Goal: Use online tool/utility: Use online tool/utility

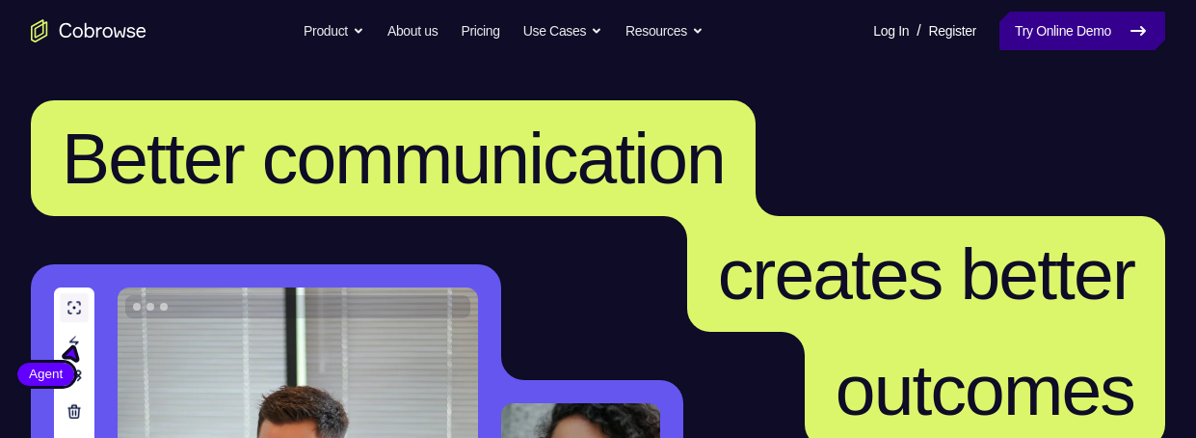
click at [1074, 29] on link "Try Online Demo" at bounding box center [1083, 31] width 166 height 39
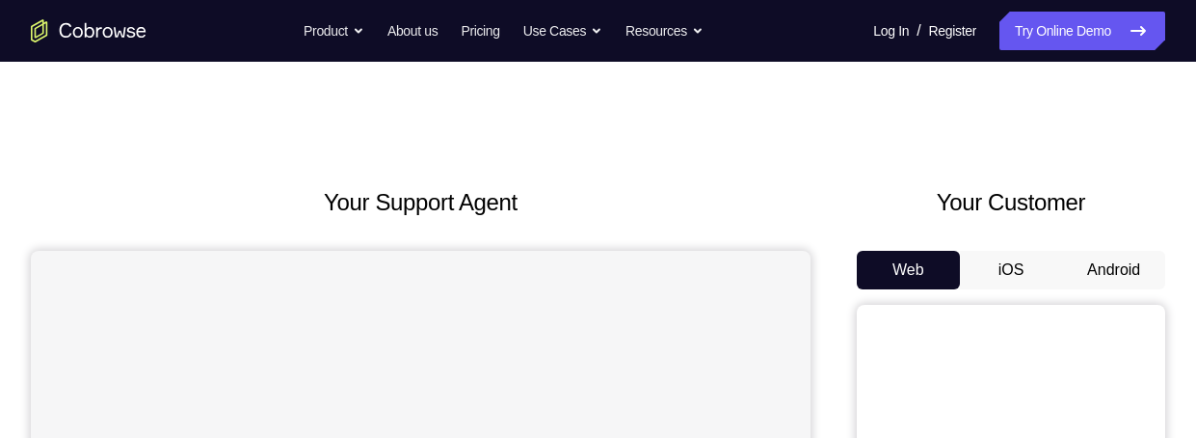
click at [1129, 267] on button "Android" at bounding box center [1113, 270] width 103 height 39
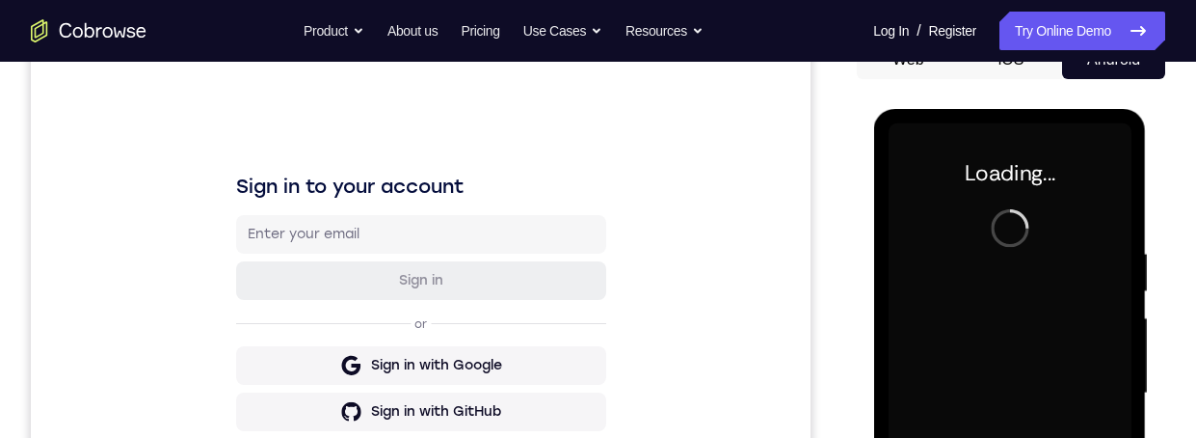
scroll to position [195, 0]
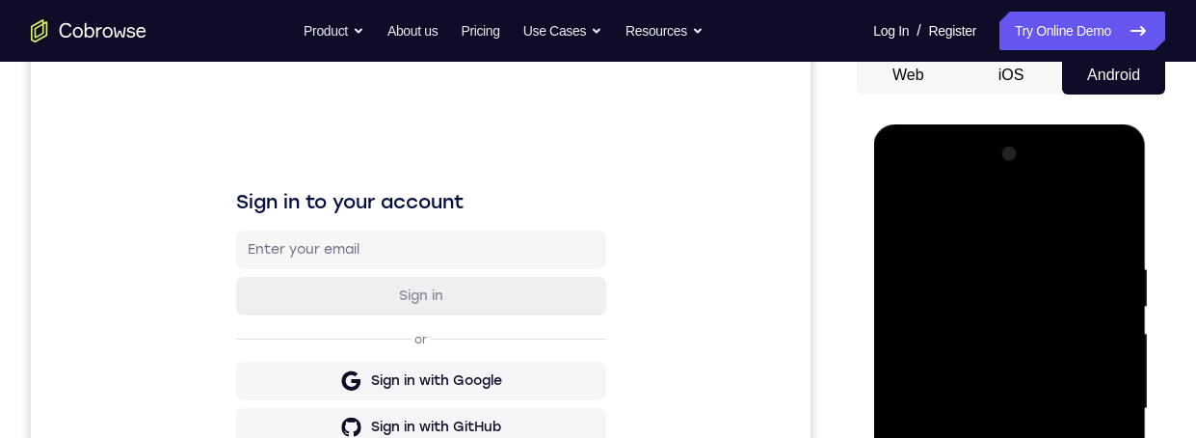
click at [1004, 437] on div at bounding box center [1009, 409] width 243 height 540
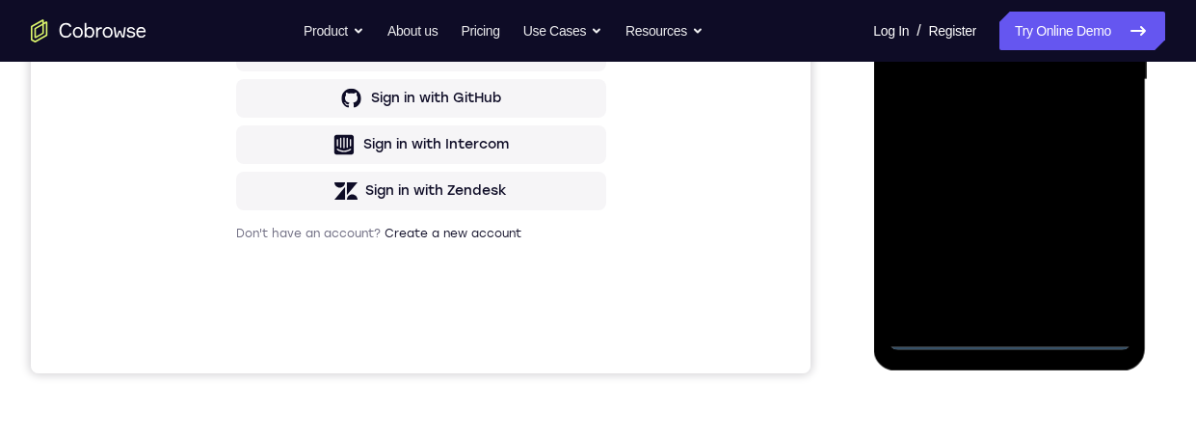
click at [1098, 249] on div at bounding box center [1009, 80] width 243 height 540
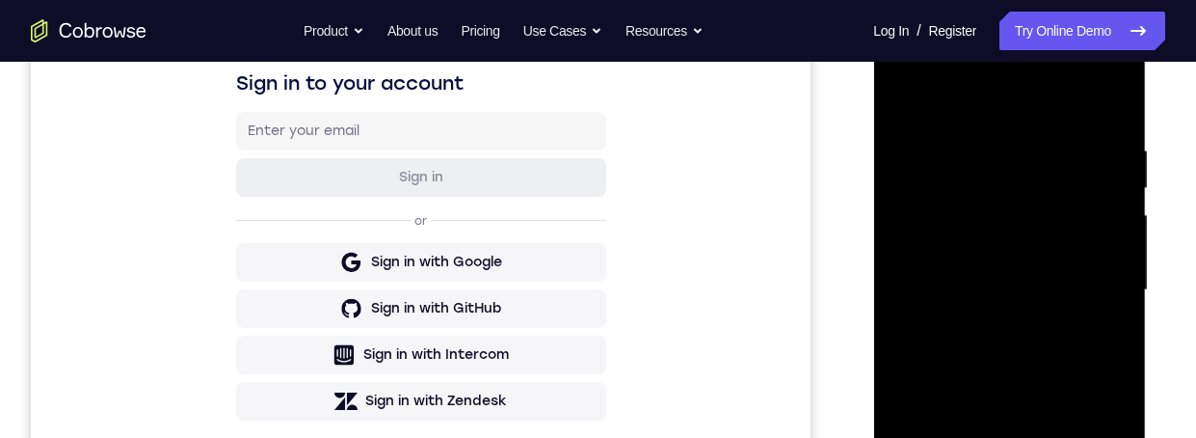
scroll to position [269, 0]
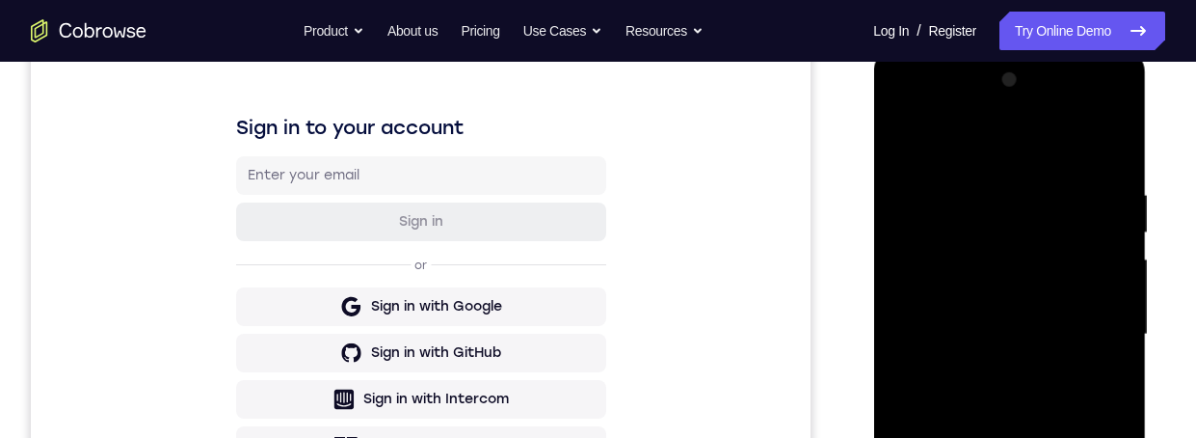
click at [907, 77] on div at bounding box center [1009, 335] width 243 height 540
click at [904, 116] on div at bounding box center [1009, 335] width 243 height 540
click at [1089, 321] on div at bounding box center [1009, 337] width 243 height 540
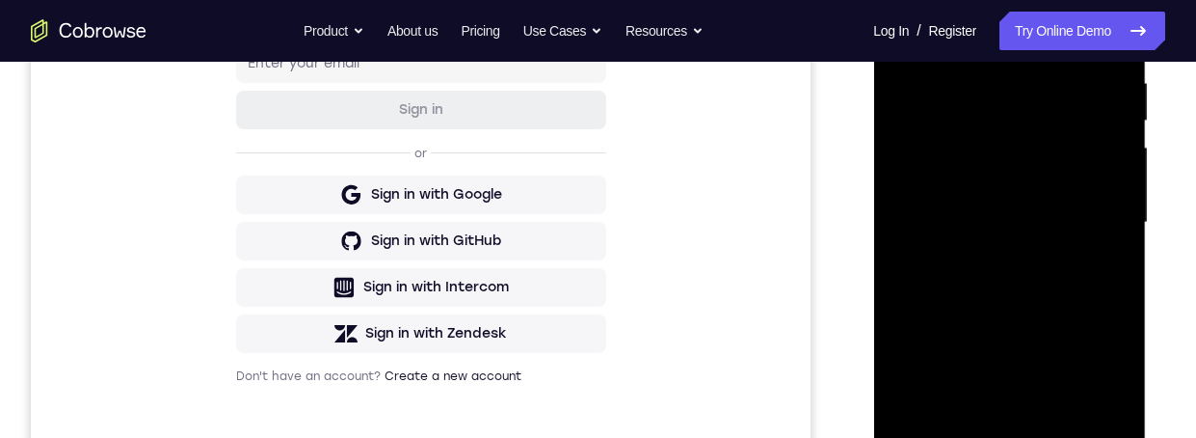
scroll to position [510, 0]
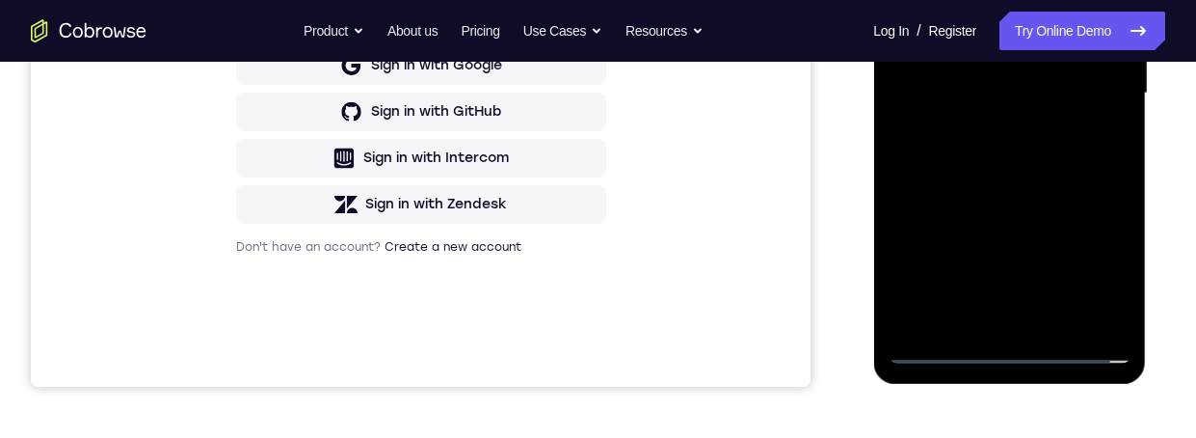
click at [985, 319] on div at bounding box center [1009, 94] width 243 height 540
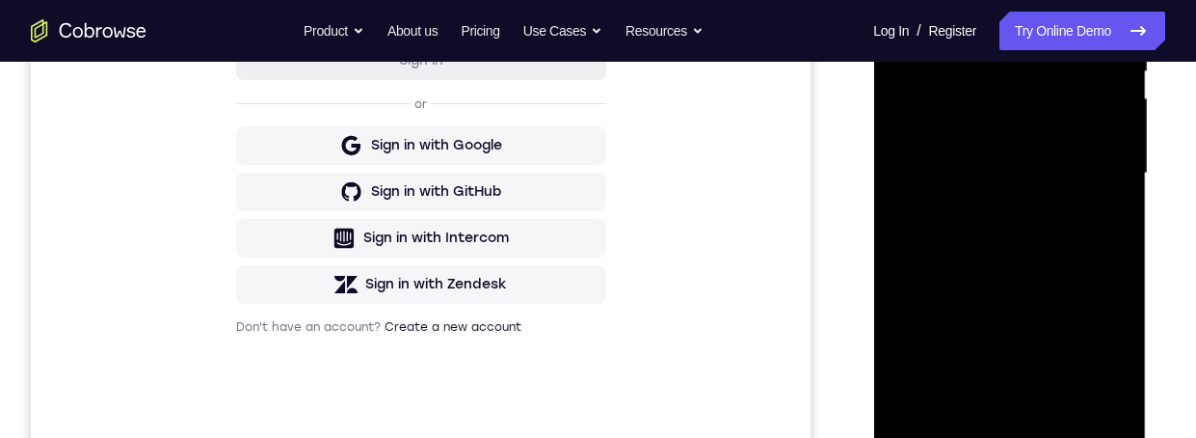
scroll to position [373, 0]
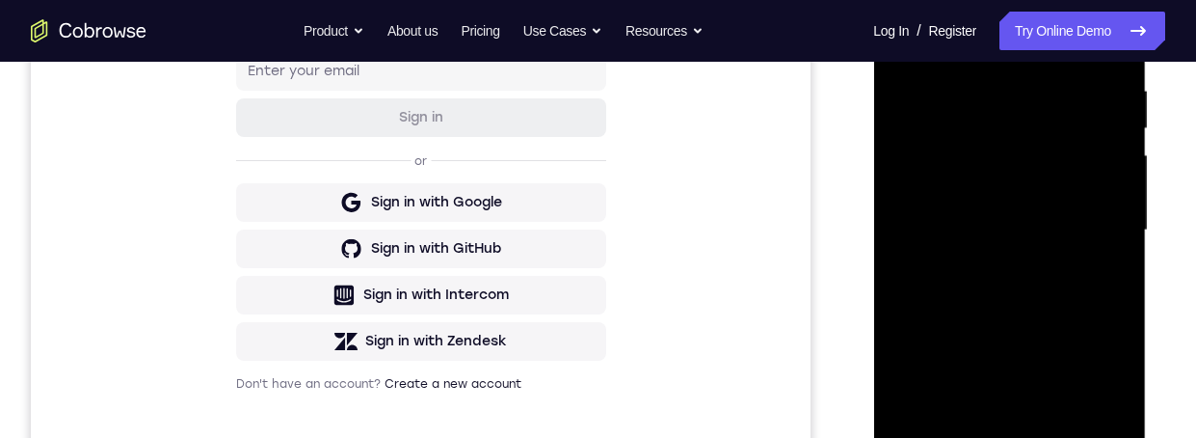
click at [1044, 209] on div at bounding box center [1009, 230] width 243 height 540
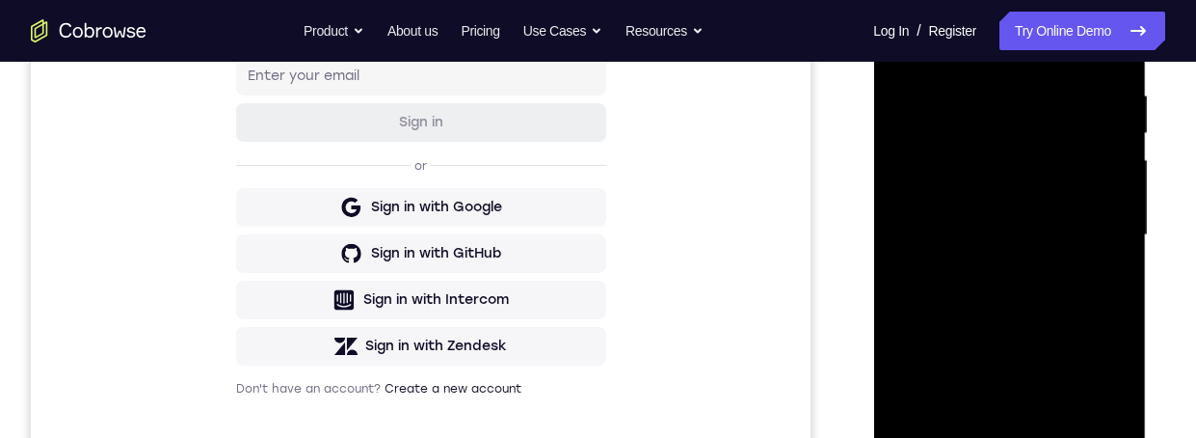
click at [975, 195] on div at bounding box center [1009, 235] width 243 height 540
click at [1096, 197] on div at bounding box center [1009, 235] width 243 height 540
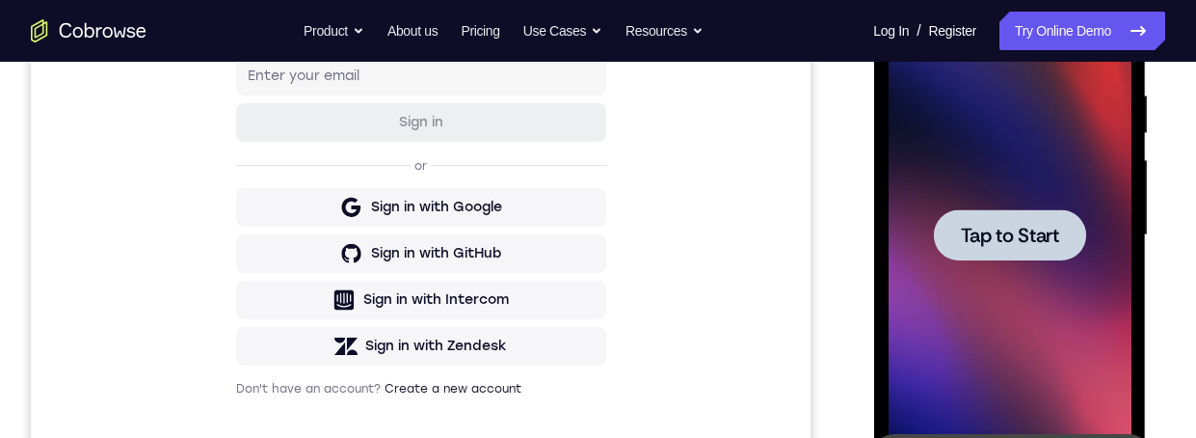
scroll to position [503, 0]
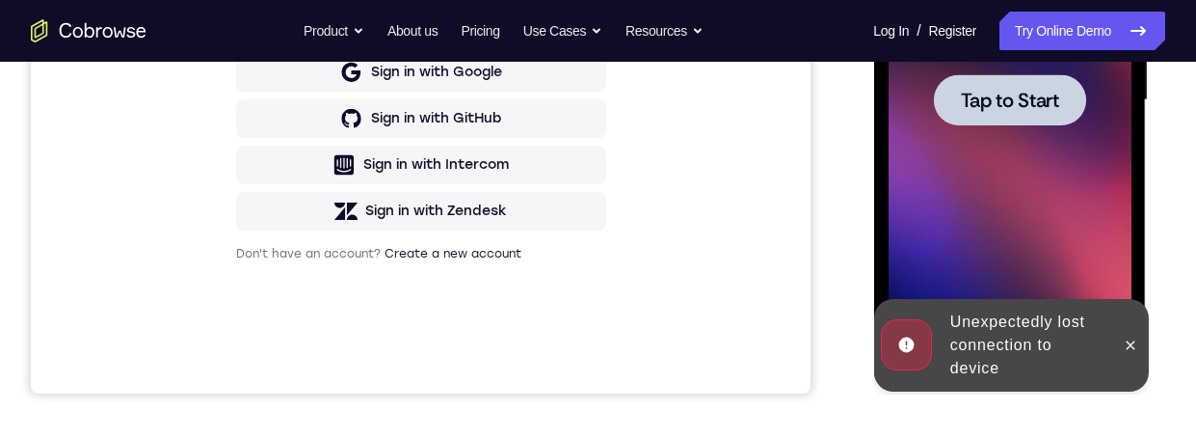
click at [1123, 357] on div at bounding box center [1130, 345] width 31 height 93
click at [1132, 343] on icon at bounding box center [1130, 344] width 9 height 9
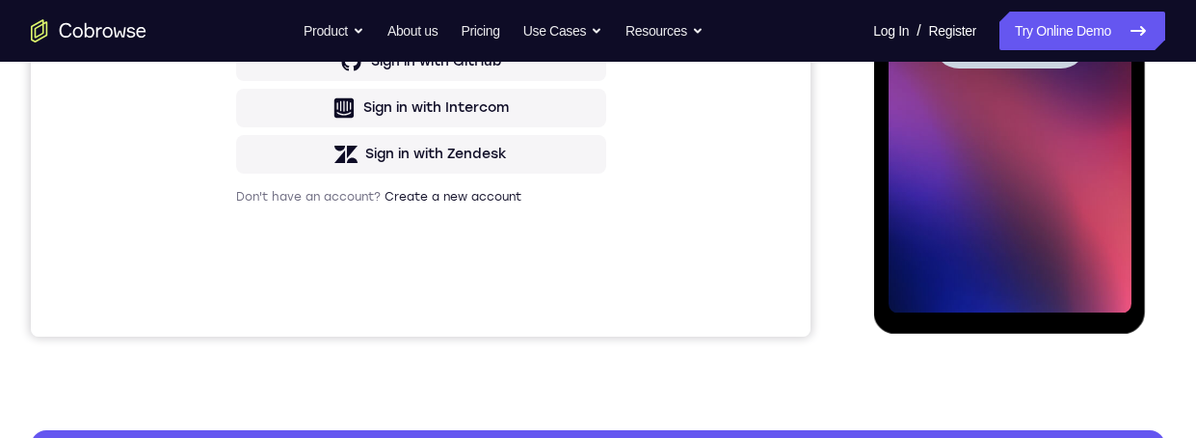
click at [1008, 25] on div at bounding box center [1009, 42] width 152 height 51
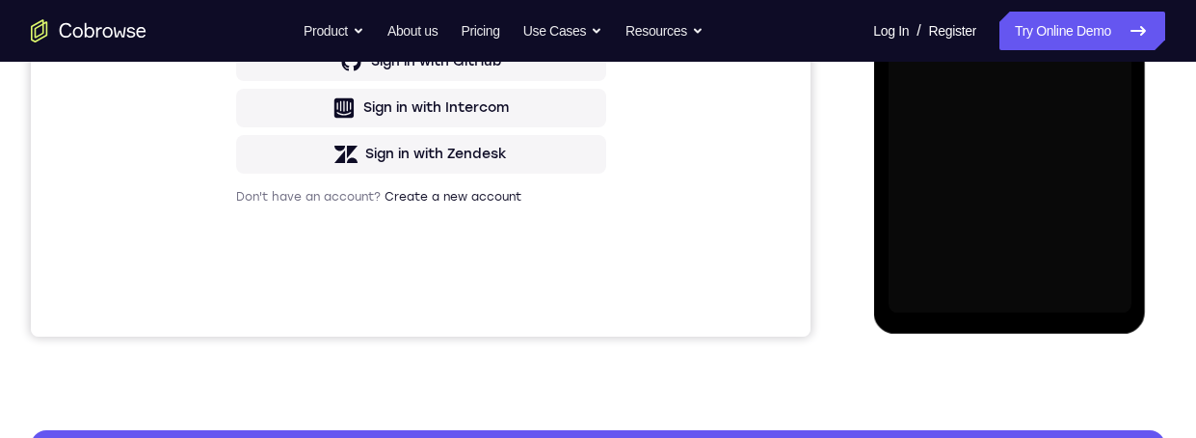
scroll to position [235, 0]
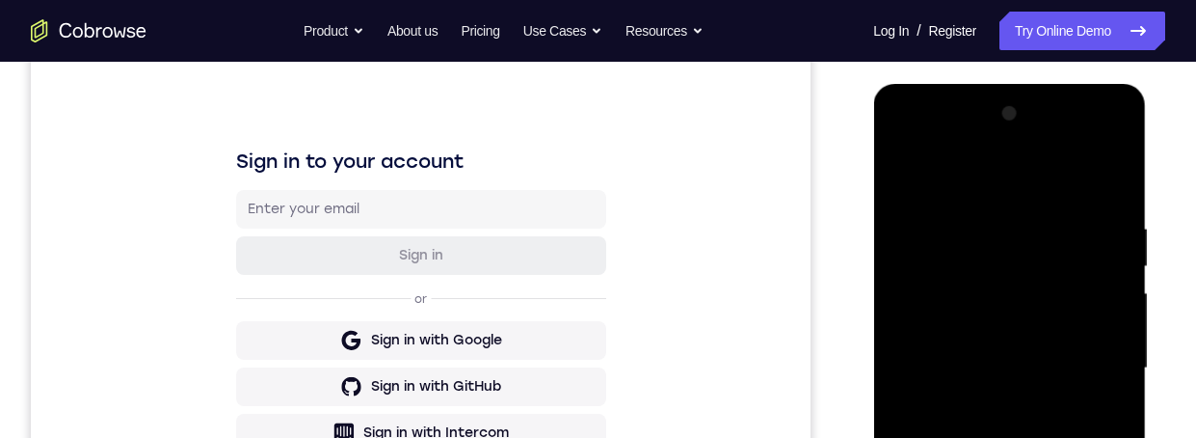
click at [987, 437] on div at bounding box center [1009, 368] width 243 height 540
click at [1001, 437] on div at bounding box center [1009, 368] width 243 height 540
click at [1095, 437] on div at bounding box center [1009, 368] width 243 height 540
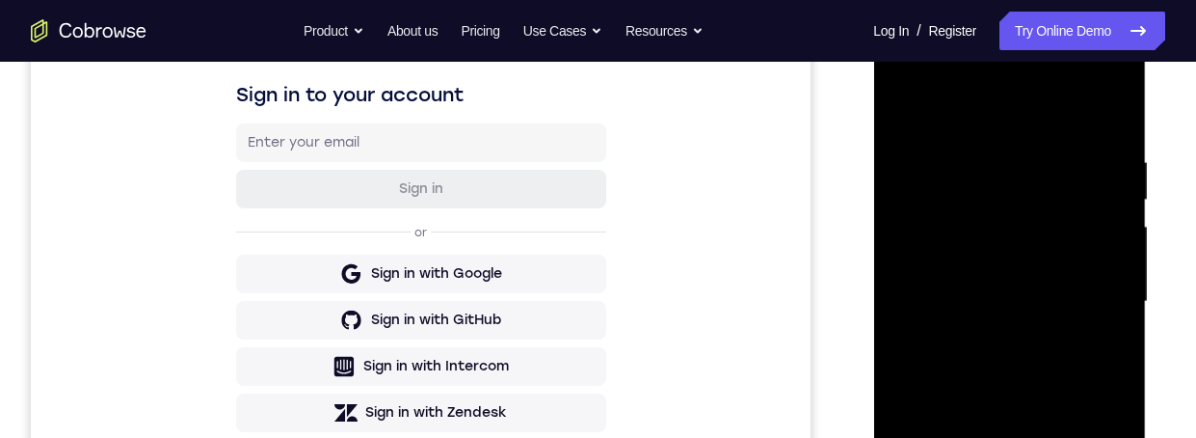
scroll to position [163, 0]
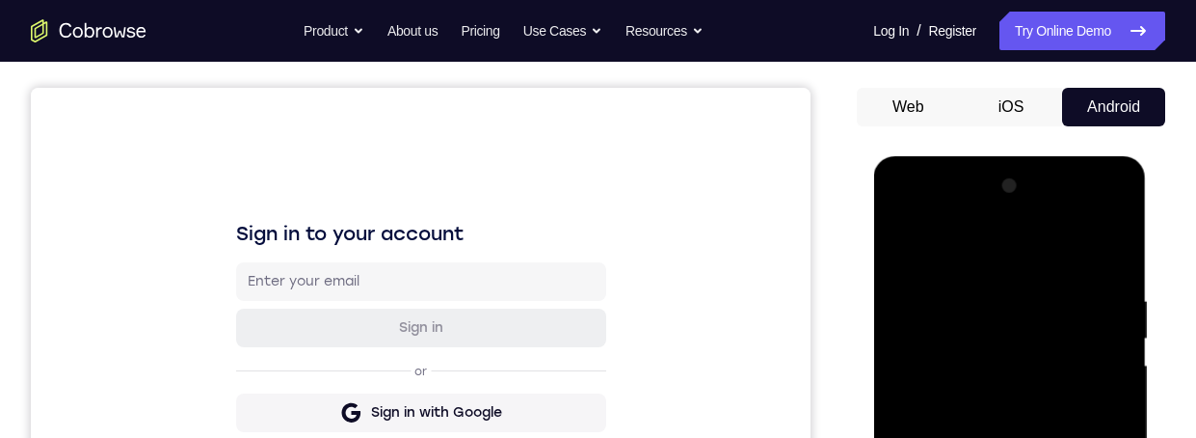
click at [899, 214] on div at bounding box center [1009, 441] width 243 height 540
click at [1090, 435] on div at bounding box center [1009, 441] width 243 height 540
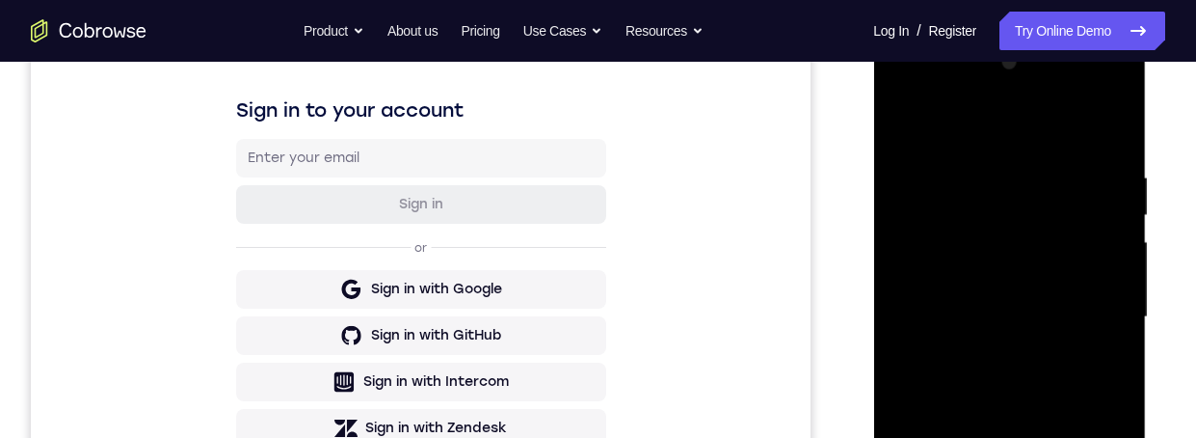
click at [988, 437] on div at bounding box center [1009, 317] width 243 height 540
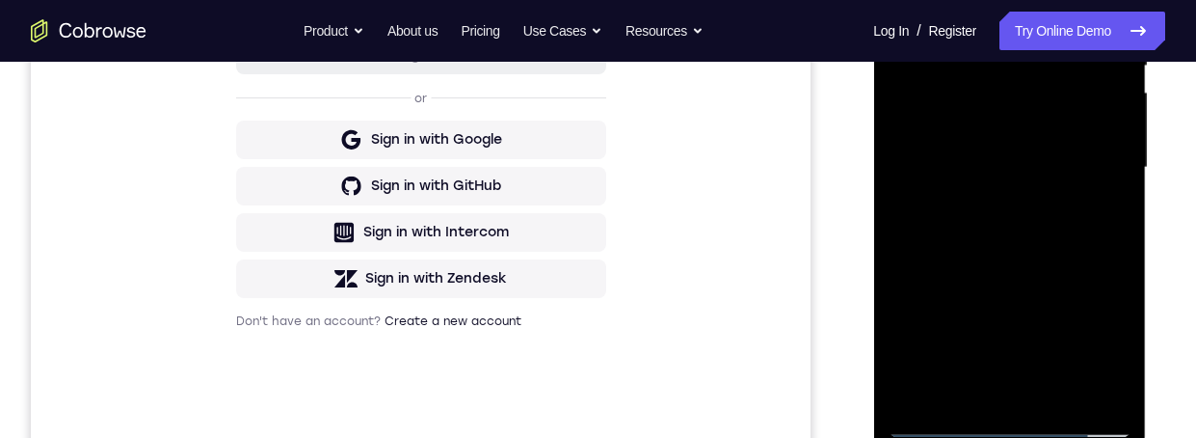
click at [1029, 148] on div at bounding box center [1009, 168] width 243 height 540
click at [994, 126] on div at bounding box center [1009, 168] width 243 height 540
click at [1061, 174] on div at bounding box center [1009, 168] width 243 height 540
click at [1069, 230] on div at bounding box center [1009, 168] width 243 height 540
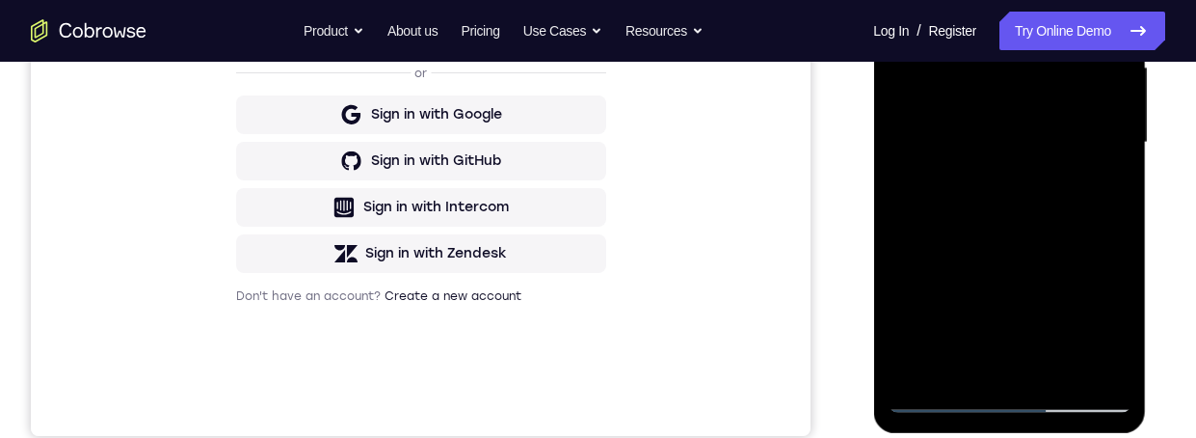
scroll to position [202, 0]
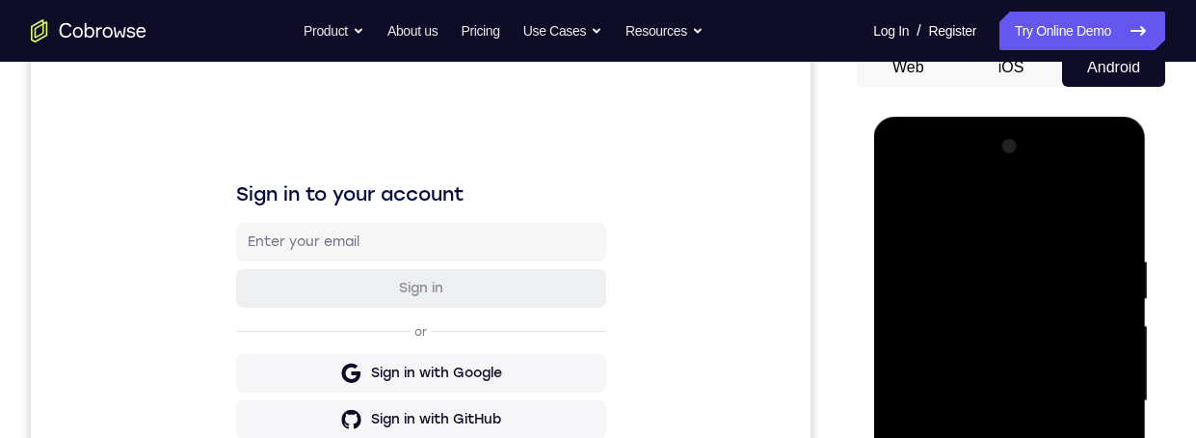
click at [1115, 203] on div at bounding box center [1009, 401] width 243 height 540
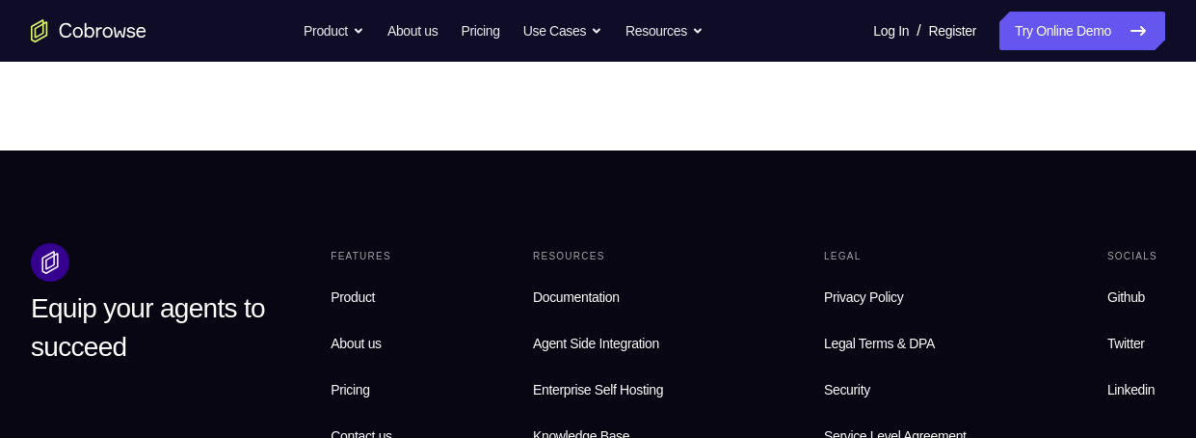
scroll to position [738, 0]
